Goal: Consume media (video, audio)

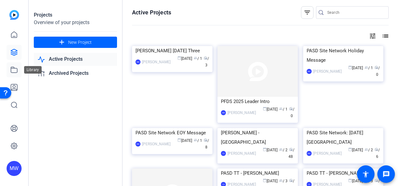
click at [14, 69] on icon at bounding box center [14, 70] width 8 height 8
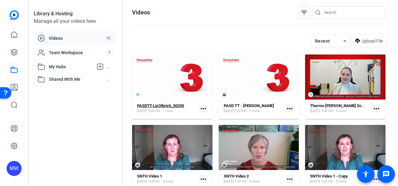
click at [188, 109] on div "PASDTT-LizOlbrich_50290 [DATE] Full HD - 1 mins" at bounding box center [167, 108] width 60 height 10
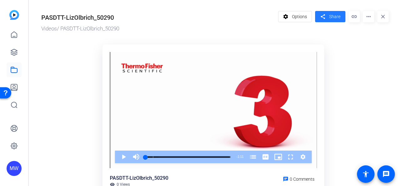
click at [330, 13] on span at bounding box center [330, 16] width 30 height 15
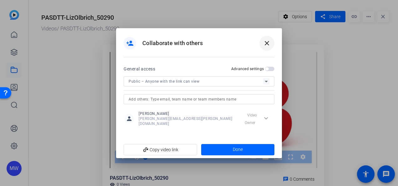
click at [268, 46] on mat-icon "close" at bounding box center [267, 43] width 8 height 8
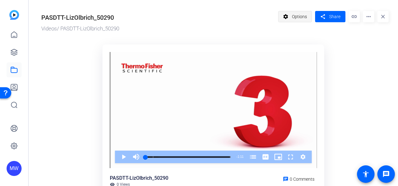
click at [294, 19] on span "Options" at bounding box center [299, 17] width 15 height 12
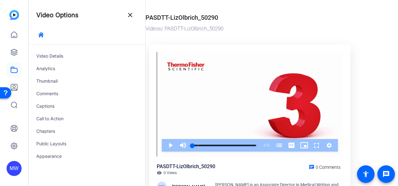
click at [271, 25] on div "Videos / PASDTT-LizOlbrich_50290" at bounding box center [249, 29] width 208 height 8
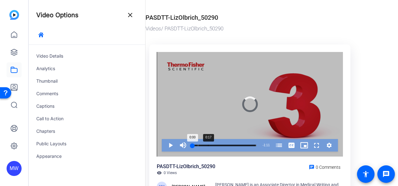
click at [208, 143] on div "Loaded : 15.60% 0:17 0:00 About the Organizational Team (00:06)" at bounding box center [224, 145] width 70 height 13
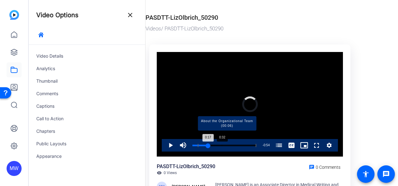
click at [221, 145] on div "Progress Bar" at bounding box center [227, 144] width 58 height 3
click at [232, 144] on div "Progress Bar" at bounding box center [227, 144] width 58 height 3
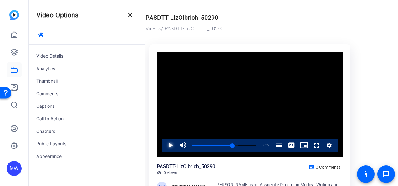
click at [164, 145] on span "Video Player" at bounding box center [164, 145] width 0 height 13
click at [197, 146] on div "Loaded : 100.00% 0:05 0:05 About the Organizational Team (00:06)" at bounding box center [224, 145] width 70 height 13
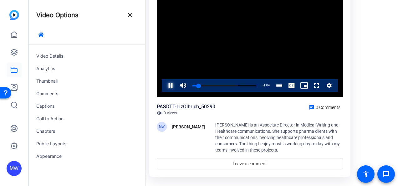
scroll to position [72, 0]
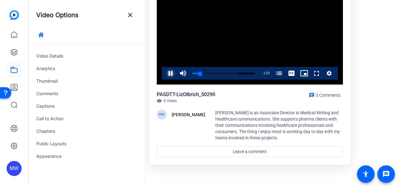
click at [164, 71] on span "Video Player" at bounding box center [164, 73] width 0 height 13
